Goal: Task Accomplishment & Management: Complete application form

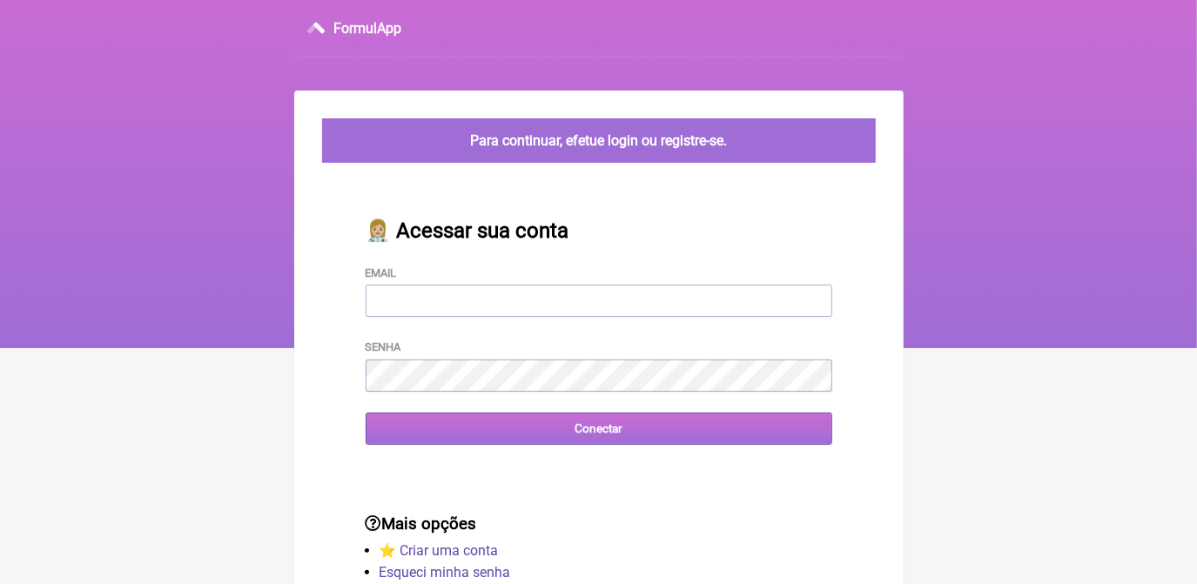
type input "terapiasveronicadias@gmail.com"
click at [429, 435] on input "Conectar" at bounding box center [599, 429] width 466 height 32
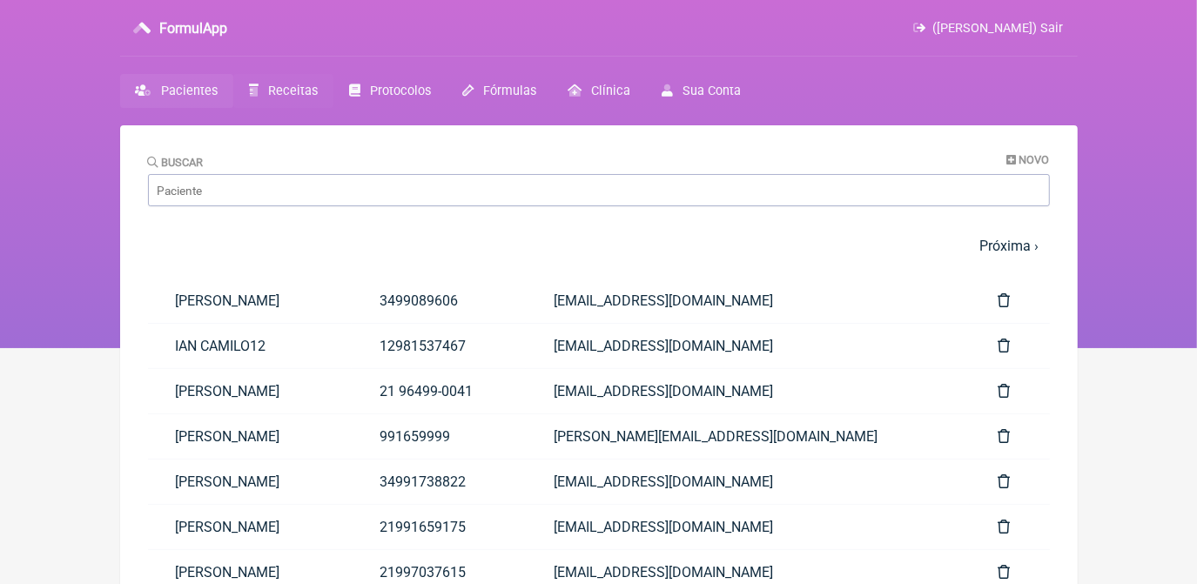
click at [306, 98] on link "Receitas" at bounding box center [283, 91] width 100 height 34
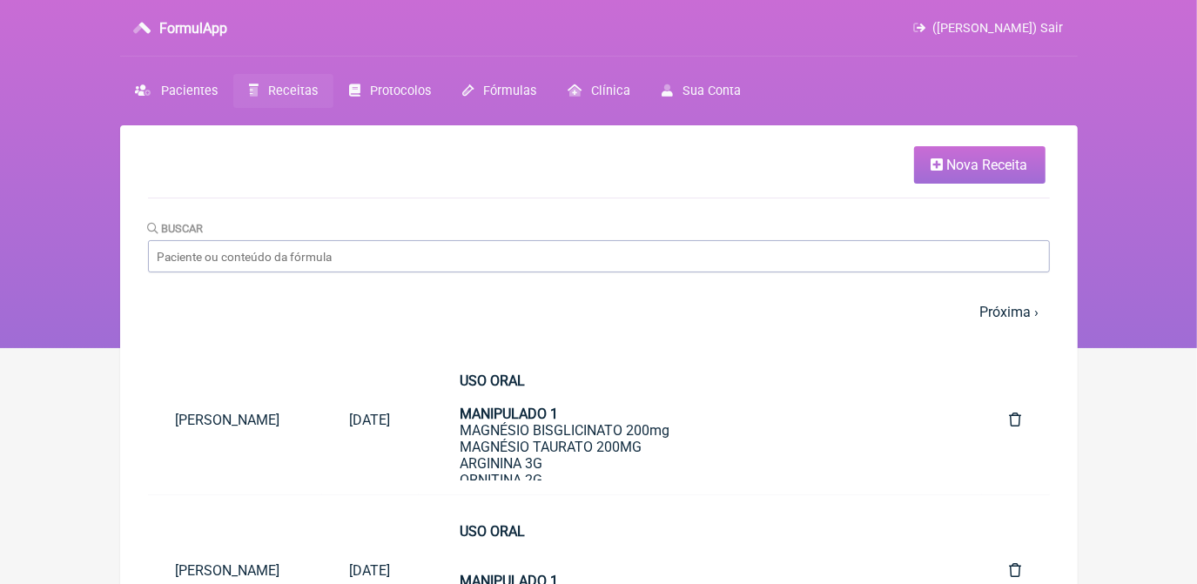
click at [939, 164] on icon at bounding box center [937, 165] width 12 height 14
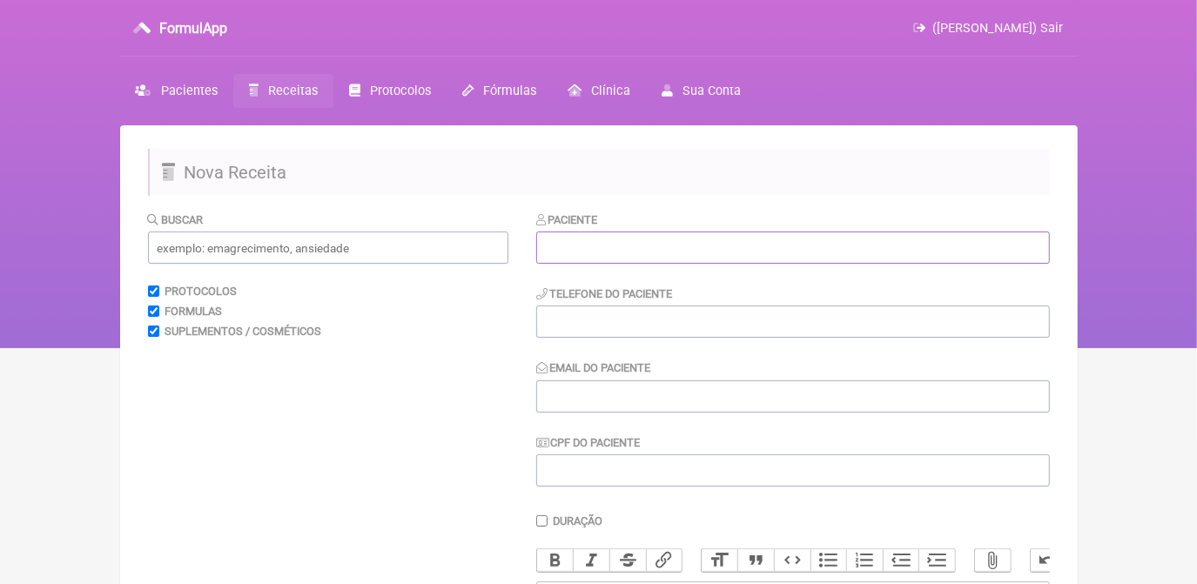
click at [777, 256] on input "text" at bounding box center [792, 248] width 513 height 32
paste input "[PERSON_NAME]"
type input "[PERSON_NAME]"
click at [585, 320] on input "tel" at bounding box center [792, 321] width 513 height 32
paste input "21 99637-1246"
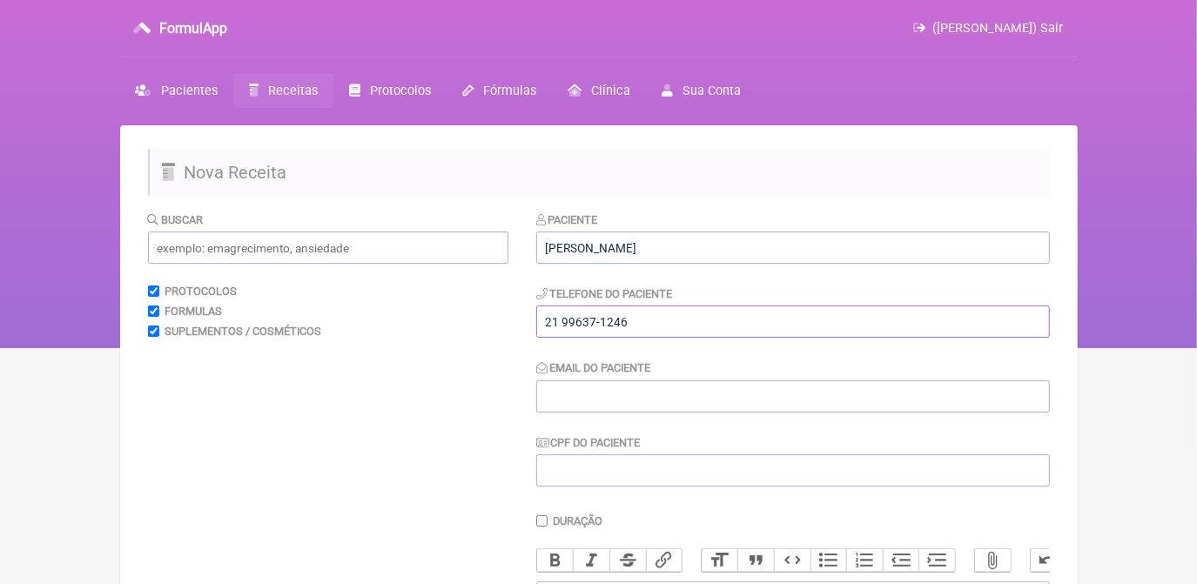
type input "21 99637-1246"
click at [604, 395] on input "Email do Paciente" at bounding box center [792, 396] width 513 height 32
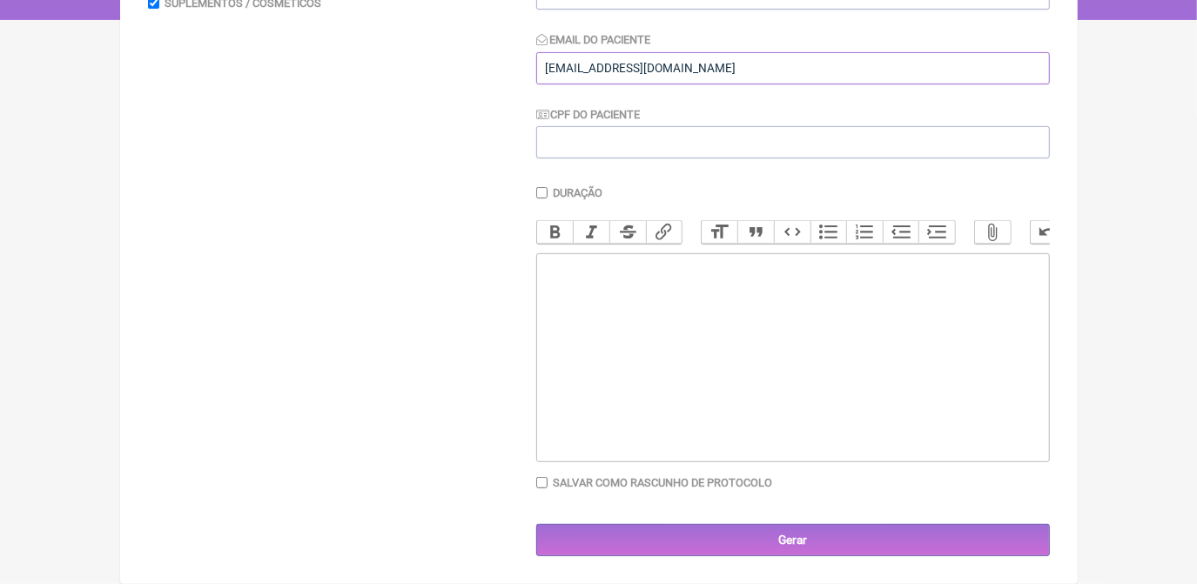
scroll to position [336, 0]
type input "[EMAIL_ADDRESS][DOMAIN_NAME]"
click at [982, 326] on trix-editor at bounding box center [792, 357] width 513 height 209
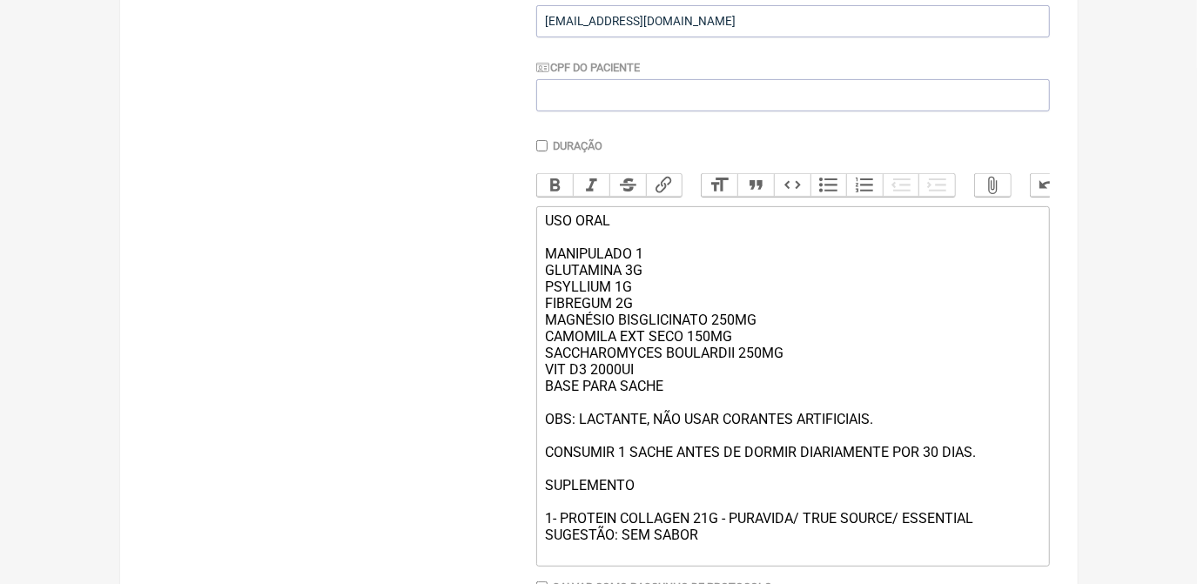
scroll to position [392, 0]
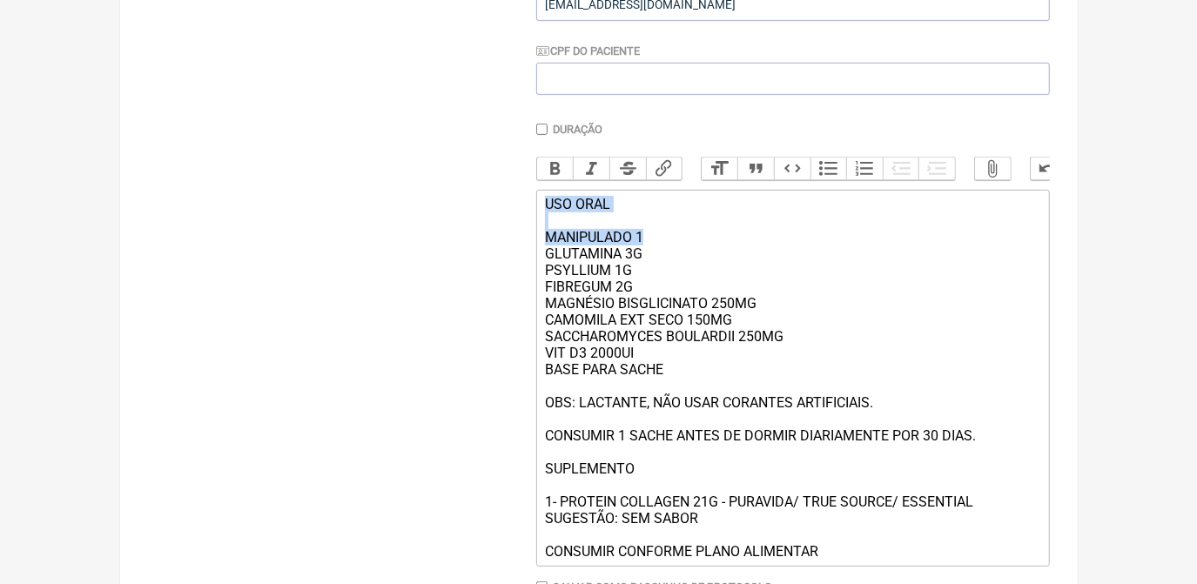
drag, startPoint x: 545, startPoint y: 213, endPoint x: 646, endPoint y: 245, distance: 105.7
click at [646, 245] on div "USO ORAL MANIPULADO 1 GLUTAMINA 3G PSYLLIUM 1G FIBREGUM 2G MAGNÉSIO BISGLICINAT…" at bounding box center [792, 378] width 494 height 364
click at [558, 168] on button "Bold" at bounding box center [555, 169] width 37 height 23
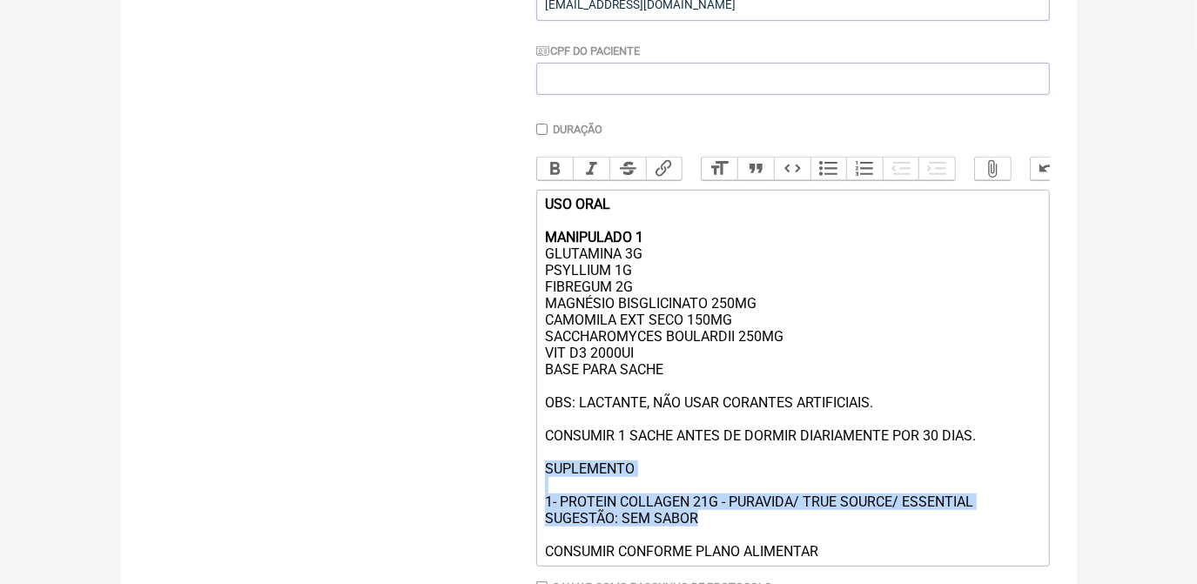
drag, startPoint x: 541, startPoint y: 487, endPoint x: 708, endPoint y: 536, distance: 174.3
click at [708, 536] on trix-editor "USO ORAL MANIPULADO 1 GLUTAMINA 3G PSYLLIUM 1G FIBREGUM 2G MAGNÉSIO BISGLICINAT…" at bounding box center [792, 378] width 513 height 377
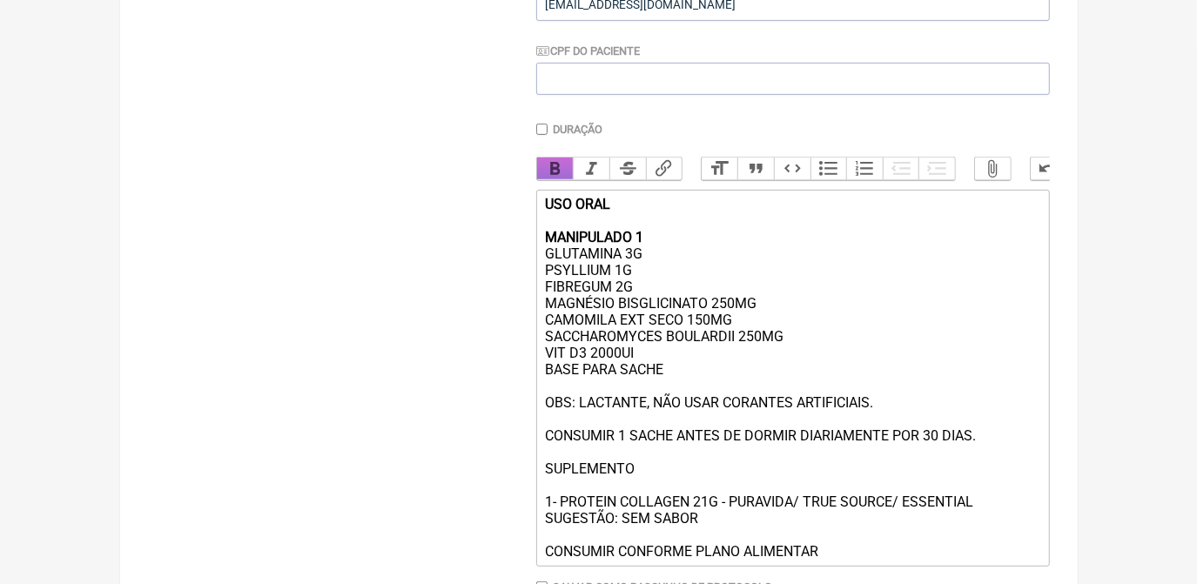
click at [554, 169] on button "Bold" at bounding box center [555, 169] width 37 height 23
click at [768, 235] on div "USO ORAL MANIPULADO 1 GLUTAMINA 3G PSYLLIUM 1G FIBREGUM 2G MAGNÉSIO BISGLICINAT…" at bounding box center [792, 378] width 494 height 364
click at [634, 270] on div "USO ORAL MANIPULADO 1 GLUTAMINA 3G PSYLLIUM 1G FIBREGUM 2G MAGNÉSIO BISGLICINAT…" at bounding box center [792, 378] width 494 height 364
type trix-editor "<div><strong>USO ORAL<br><br>MANIPULADO 1</strong><br>GLUTAMINA 5G<br>PSYLLIUM …"
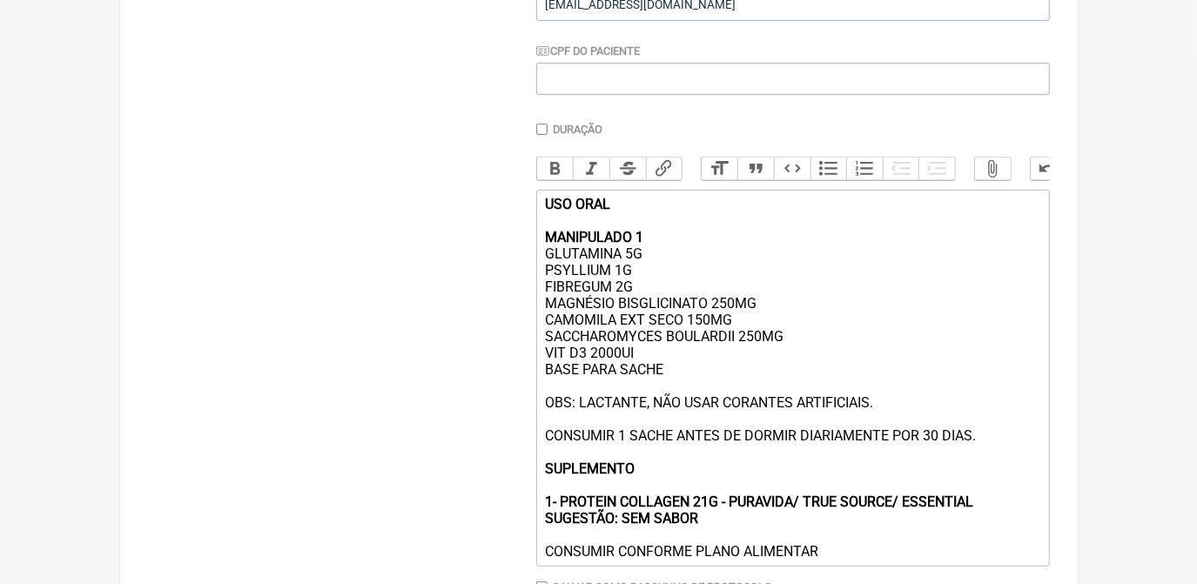
scroll to position [520, 0]
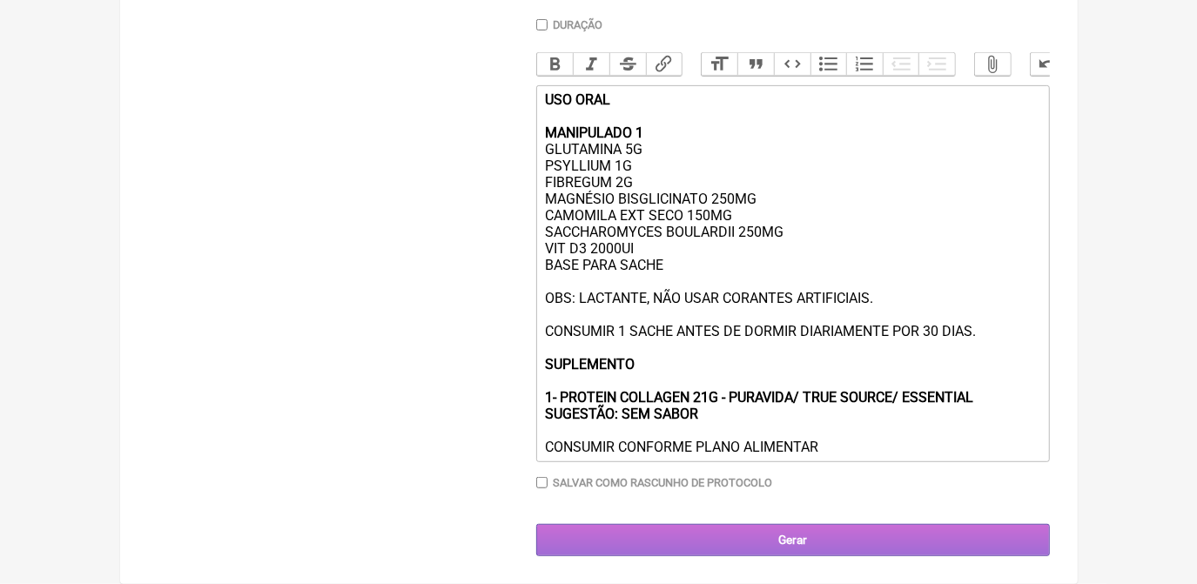
click at [1029, 533] on input "Gerar" at bounding box center [792, 540] width 513 height 32
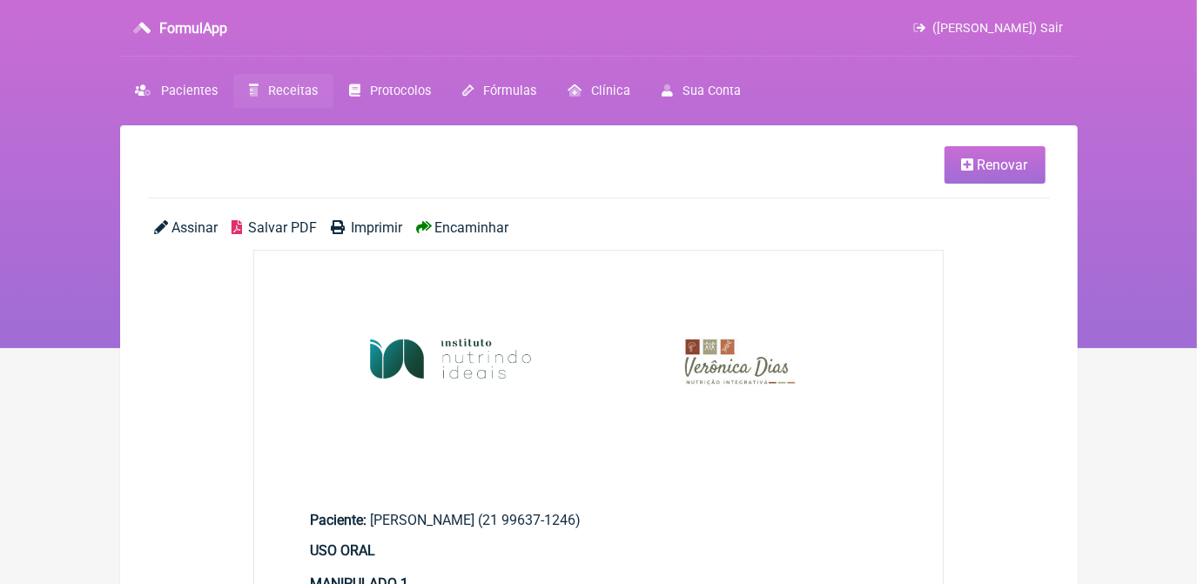
click at [305, 228] on span "Salvar PDF" at bounding box center [282, 227] width 69 height 17
